Goal: Task Accomplishment & Management: Complete application form

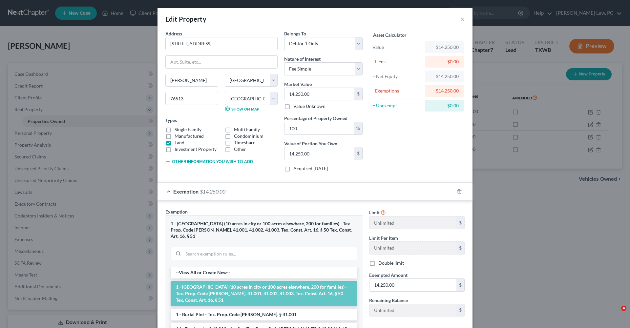
select select "45"
select select "13"
select select "0"
click at [463, 19] on button "×" at bounding box center [462, 19] width 5 height 8
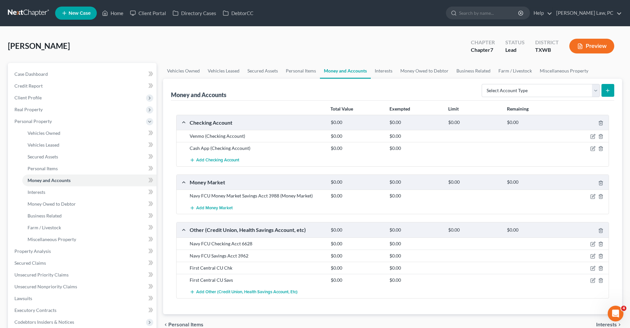
click at [21, 11] on link at bounding box center [29, 13] width 42 height 12
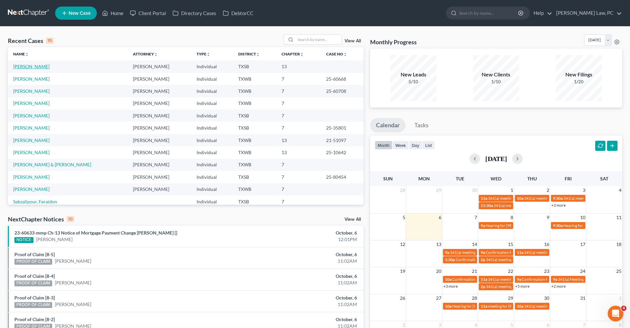
click at [23, 67] on link "[PERSON_NAME]" at bounding box center [31, 67] width 36 height 6
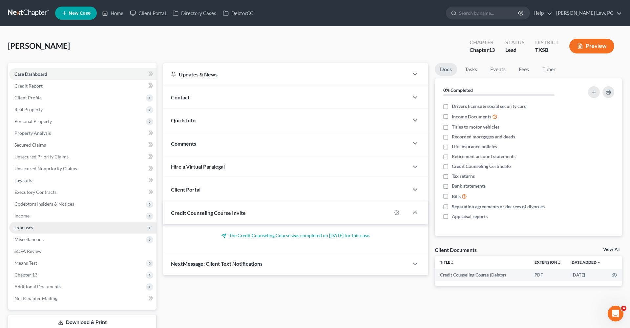
click at [21, 226] on span "Expenses" at bounding box center [23, 228] width 19 height 6
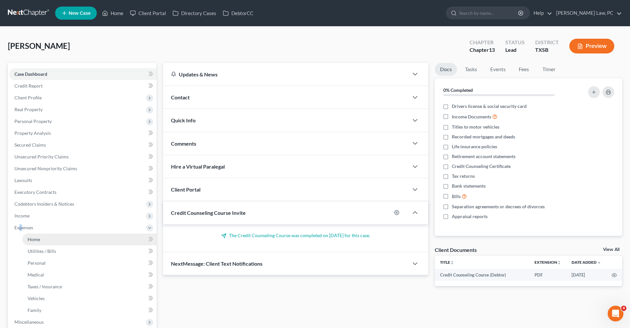
click at [34, 239] on span "Home" at bounding box center [34, 240] width 12 height 6
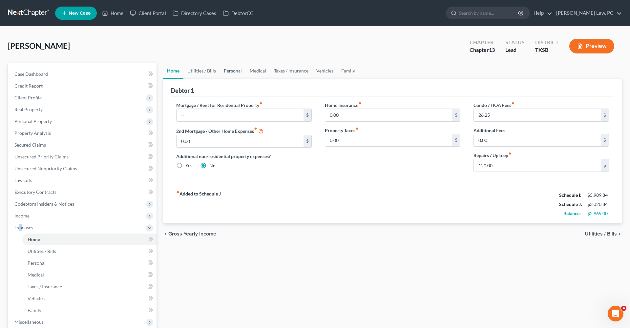
click at [230, 72] on link "Personal" at bounding box center [233, 71] width 26 height 16
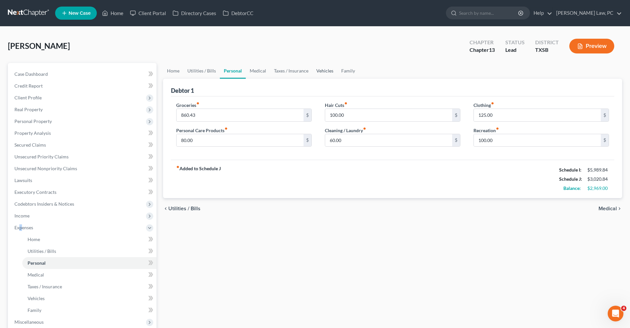
click at [328, 71] on link "Vehicles" at bounding box center [325, 71] width 25 height 16
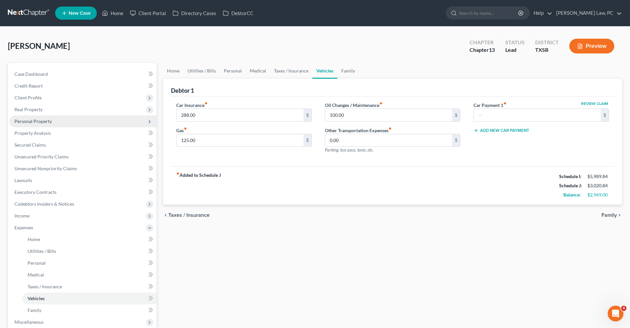
click at [36, 123] on span "Personal Property" at bounding box center [32, 122] width 37 height 6
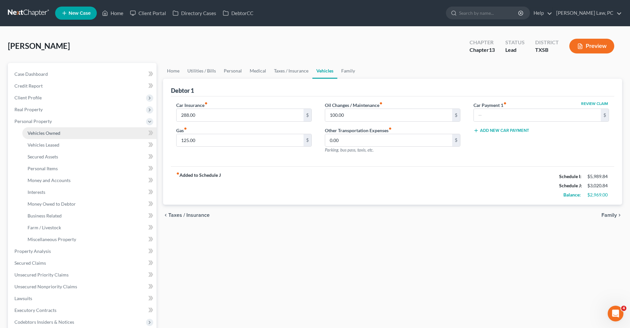
click at [38, 132] on span "Vehicles Owned" at bounding box center [44, 133] width 33 height 6
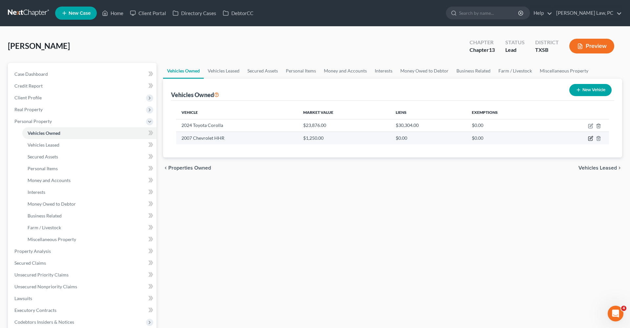
click at [590, 138] on icon "button" at bounding box center [590, 138] width 5 height 5
select select "0"
select select "19"
select select "4"
select select "0"
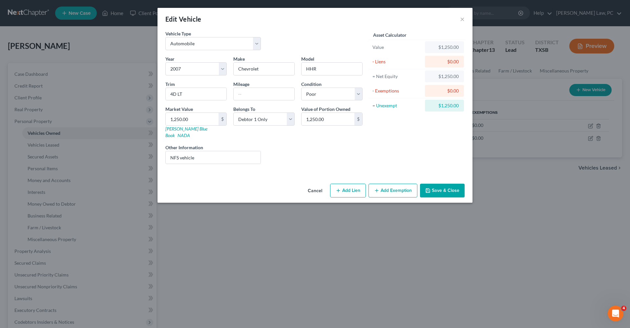
click at [381, 184] on button "Add Exemption" at bounding box center [393, 191] width 49 height 14
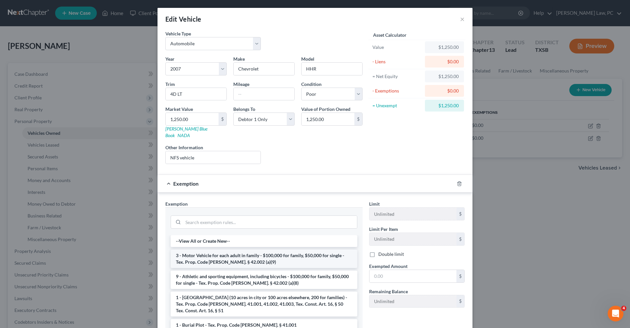
click at [308, 257] on li "3 - Motor Vehicle for each adult in family - $100,000 for family, $50,000 for s…" at bounding box center [264, 259] width 187 height 18
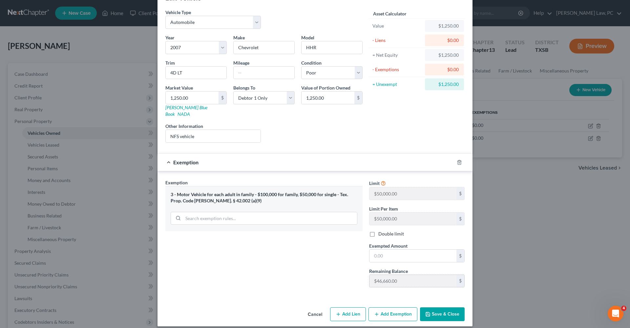
scroll to position [21, 0]
click at [447, 313] on button "Save & Close" at bounding box center [442, 315] width 45 height 14
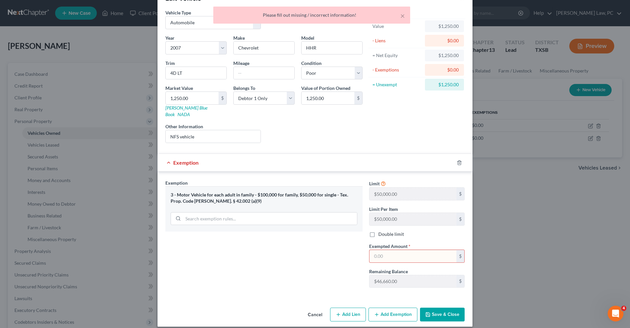
click at [395, 250] on input "text" at bounding box center [413, 256] width 87 height 12
type input "1,250"
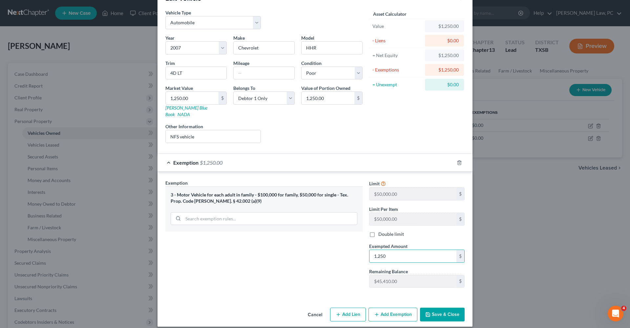
click at [443, 308] on button "Save & Close" at bounding box center [442, 315] width 45 height 14
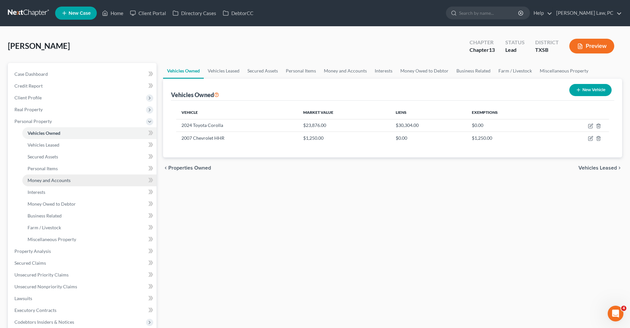
click at [42, 180] on span "Money and Accounts" at bounding box center [49, 181] width 43 height 6
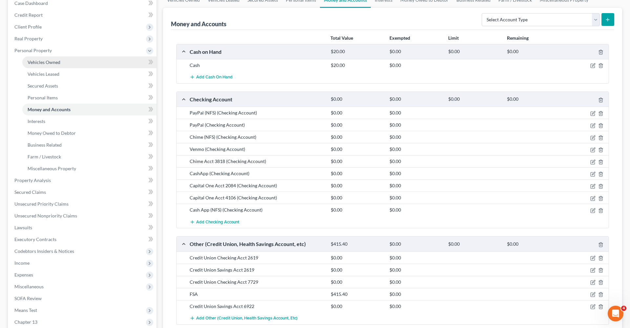
scroll to position [73, 0]
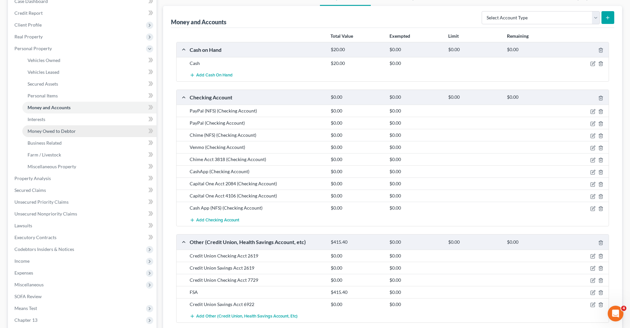
click at [56, 130] on span "Money Owed to Debtor" at bounding box center [52, 131] width 48 height 6
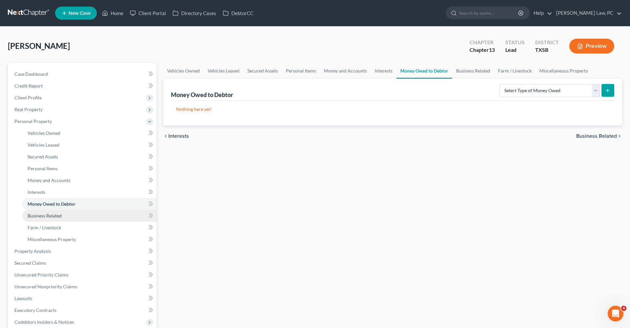
click at [41, 218] on span "Business Related" at bounding box center [45, 216] width 34 height 6
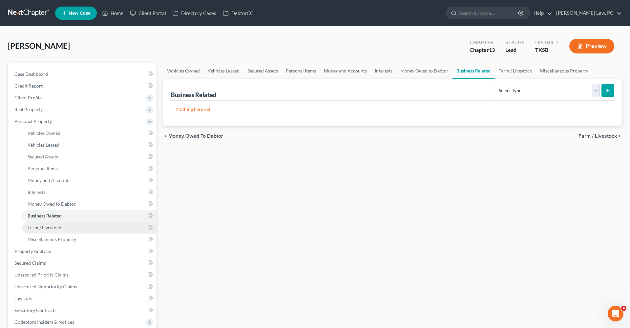
click at [43, 228] on span "Farm / Livestock" at bounding box center [44, 228] width 33 height 6
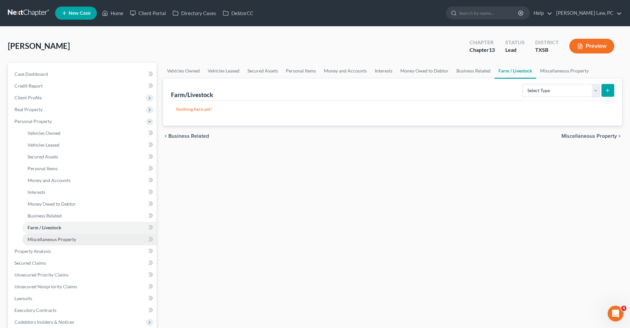
click at [53, 239] on span "Miscellaneous Property" at bounding box center [52, 240] width 49 height 6
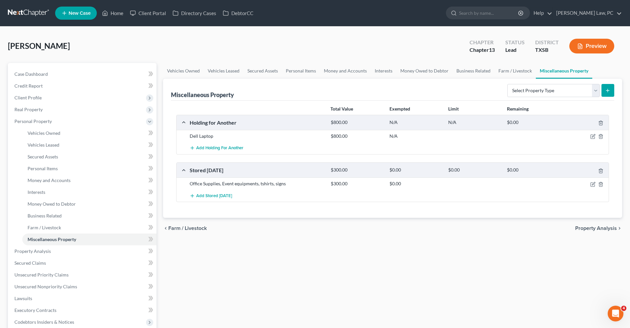
click at [44, 14] on link at bounding box center [29, 13] width 42 height 12
